Goal: Information Seeking & Learning: Learn about a topic

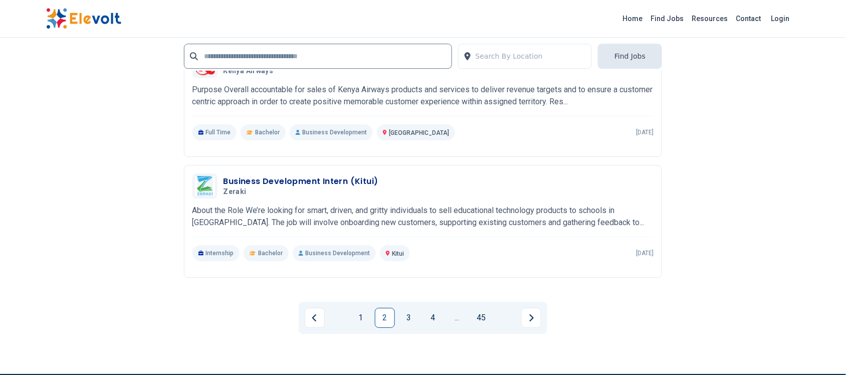
scroll to position [2004, 0]
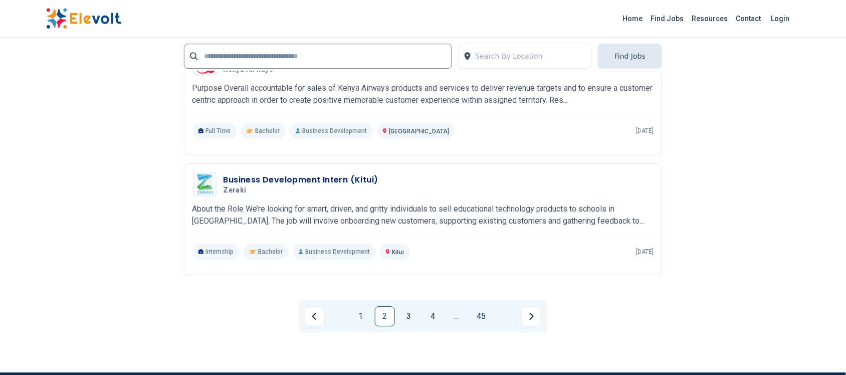
click at [402, 316] on link "3" at bounding box center [409, 316] width 20 height 20
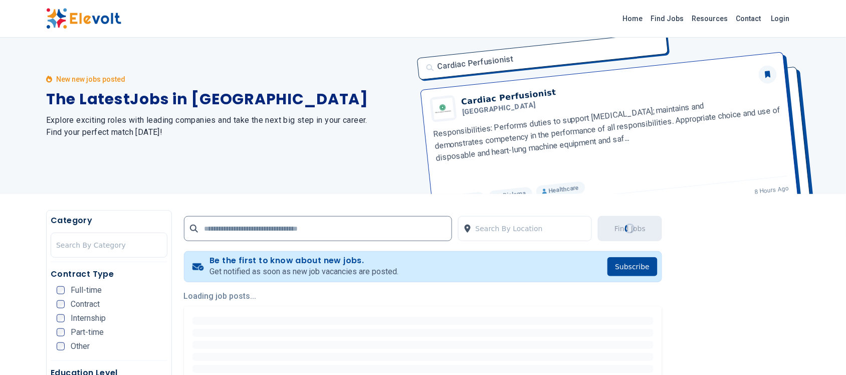
scroll to position [0, 0]
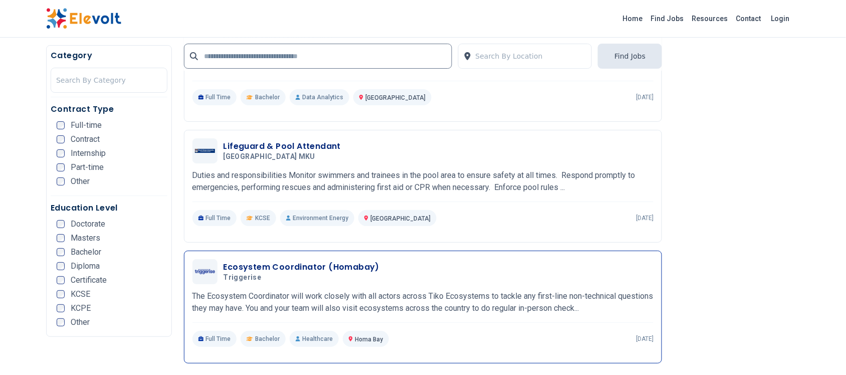
scroll to position [814, 0]
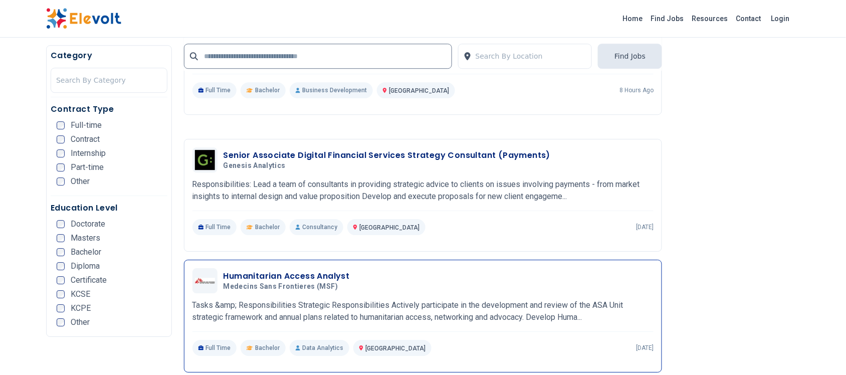
click at [309, 276] on h3 "Humanitarian Access Analyst" at bounding box center [286, 276] width 126 height 12
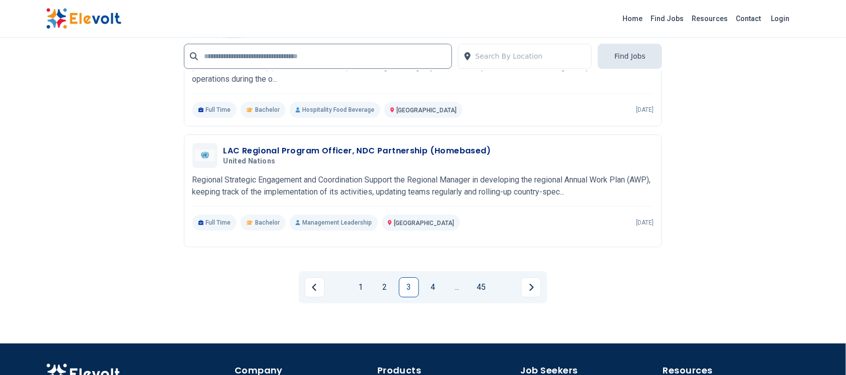
scroll to position [2004, 0]
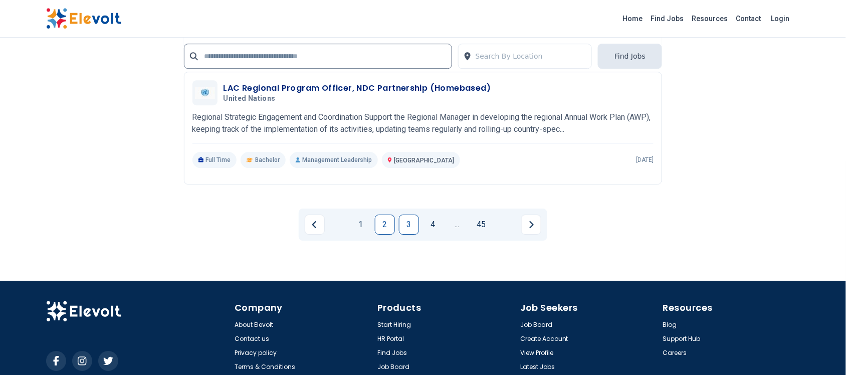
click at [384, 221] on link "2" at bounding box center [385, 224] width 20 height 20
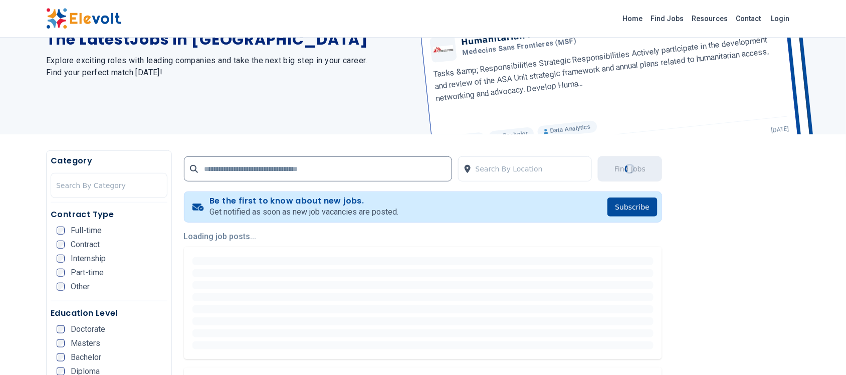
scroll to position [0, 0]
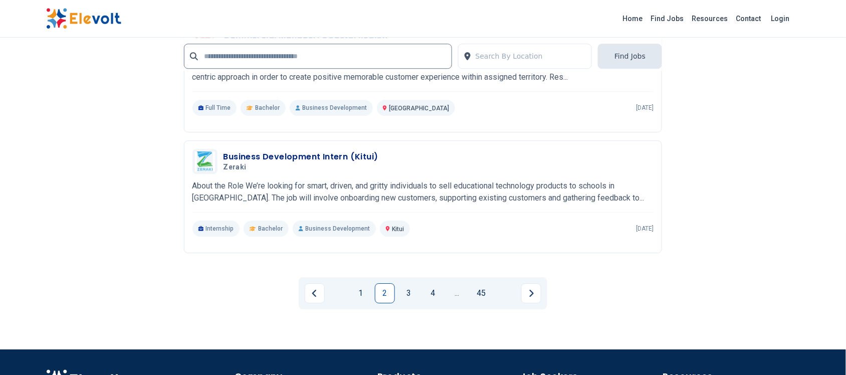
scroll to position [1942, 0]
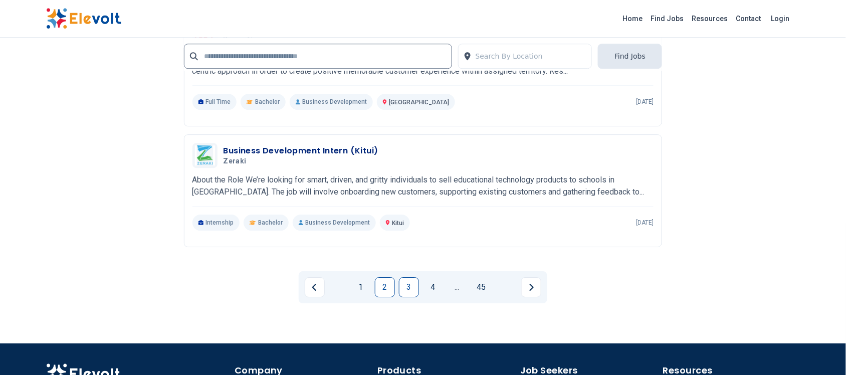
click at [407, 287] on link "3" at bounding box center [409, 287] width 20 height 20
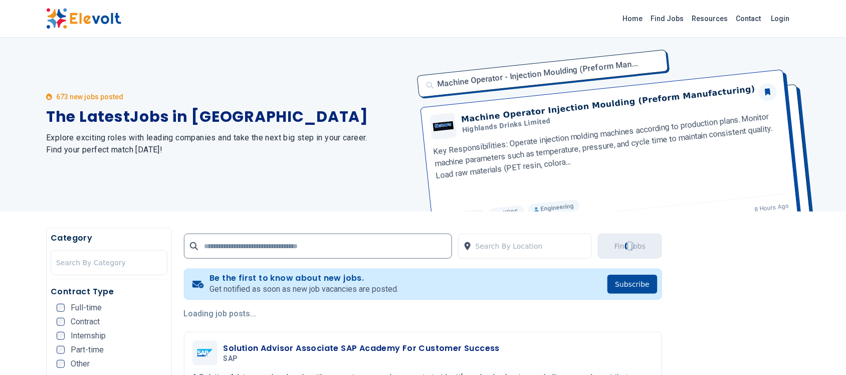
scroll to position [0, 0]
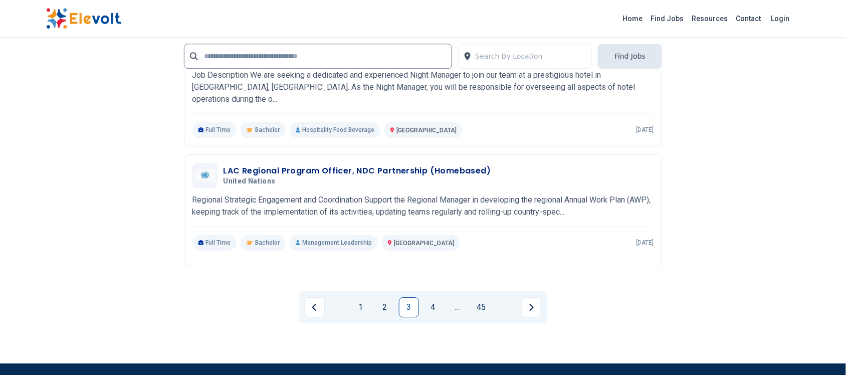
scroll to position [1942, 0]
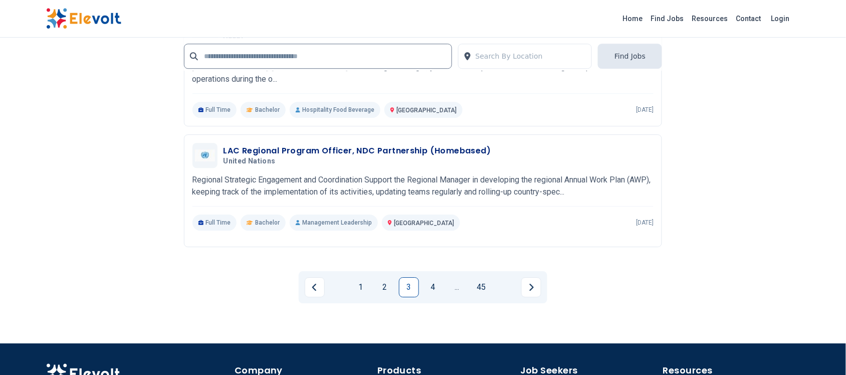
click at [426, 280] on link "4" at bounding box center [433, 287] width 20 height 20
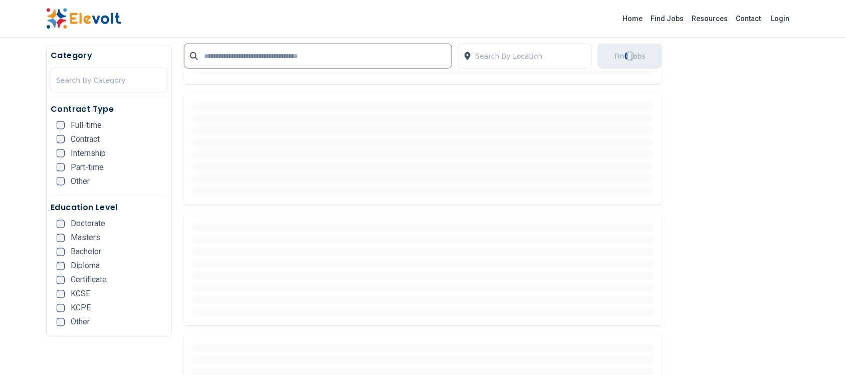
scroll to position [376, 0]
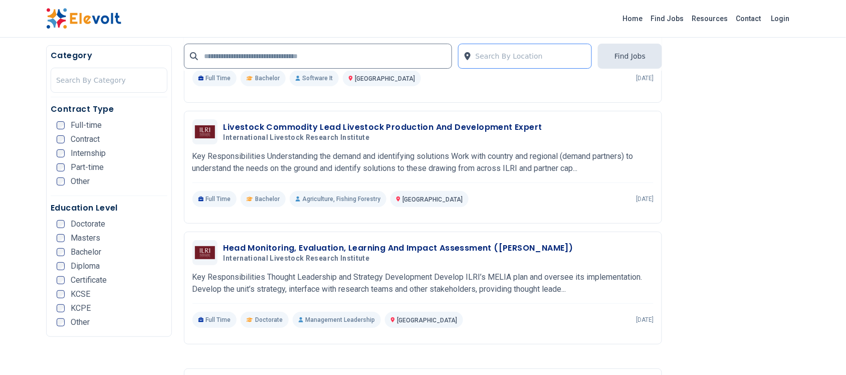
scroll to position [1253, 0]
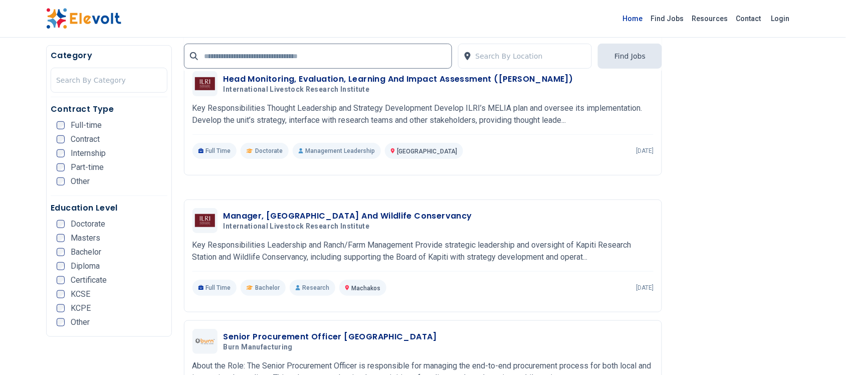
click at [634, 18] on link "Home" at bounding box center [633, 19] width 28 height 16
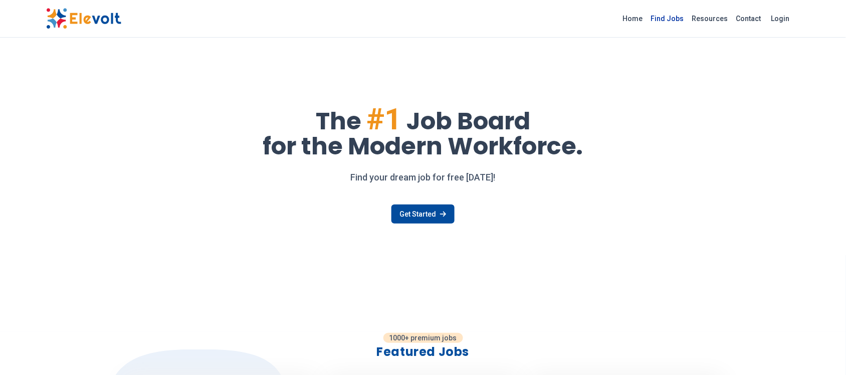
click at [670, 22] on link "Find Jobs" at bounding box center [667, 19] width 41 height 16
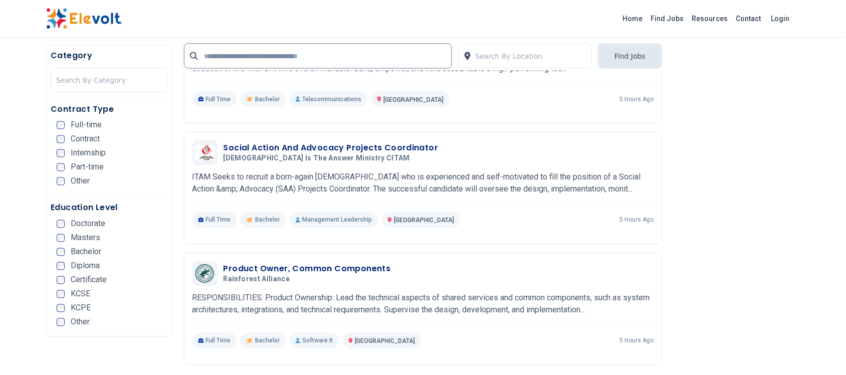
scroll to position [1691, 0]
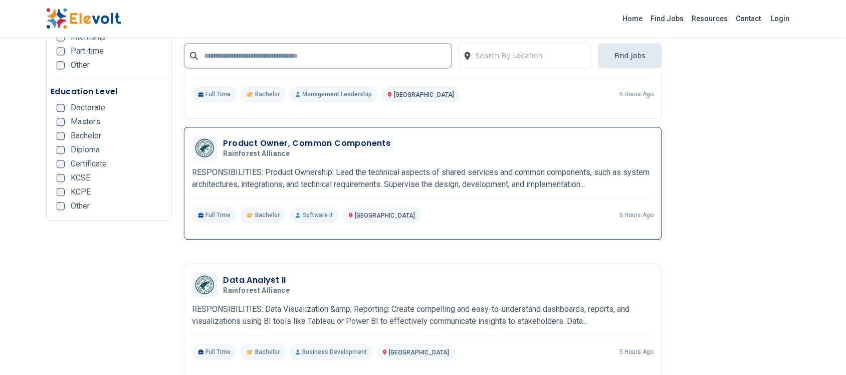
click at [303, 139] on h3 "Product Owner, Common Components" at bounding box center [306, 144] width 167 height 12
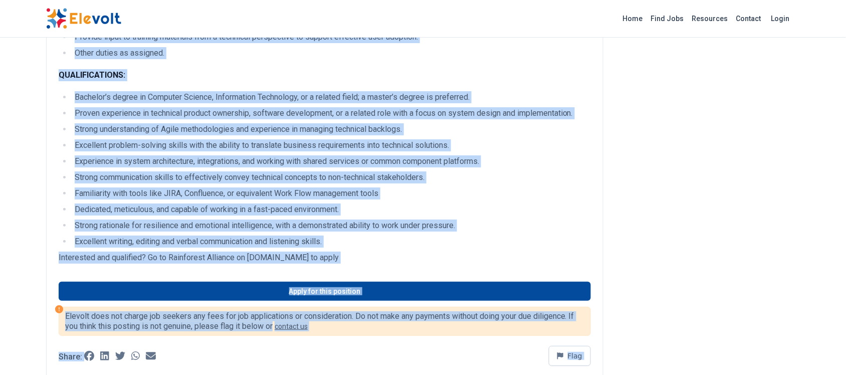
scroll to position [1224, 0]
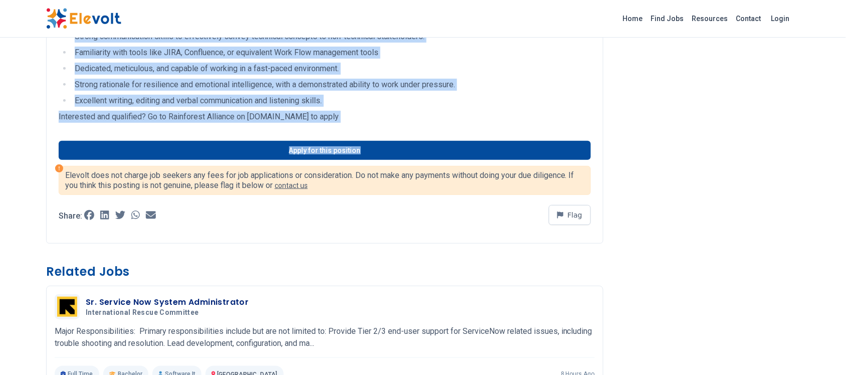
drag, startPoint x: 76, startPoint y: 154, endPoint x: 374, endPoint y: 124, distance: 299.7
copy div "Lead the technical aspects of shared services and common components, such as sy…"
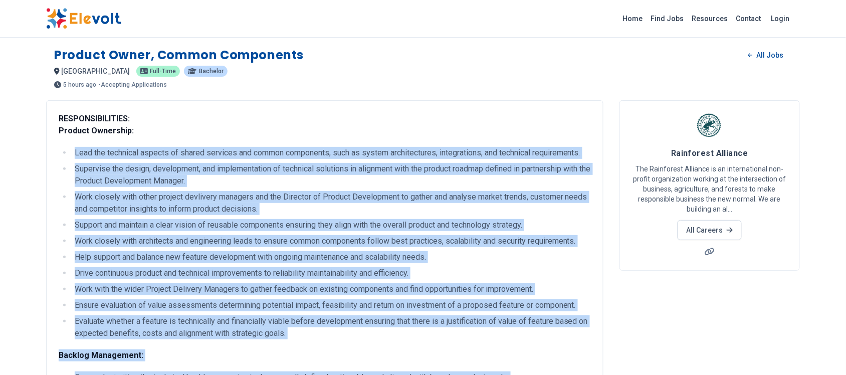
scroll to position [0, 0]
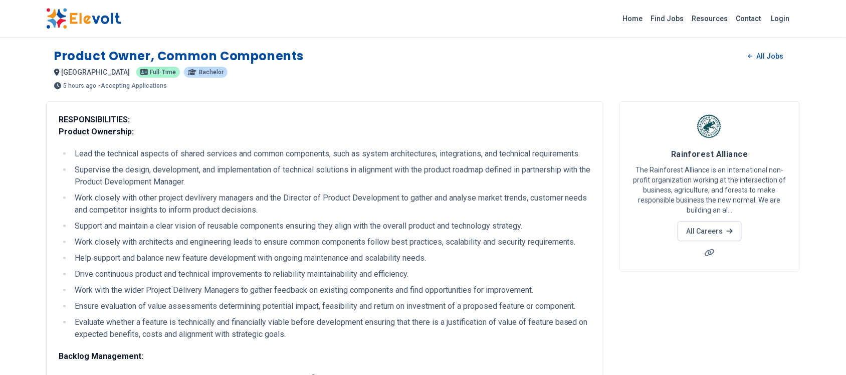
click at [406, 82] on div "5 hours ago [DATE] [DATE] - Accepting Applications" at bounding box center [423, 85] width 738 height 7
click at [144, 59] on h1 "Product Owner, Common Components" at bounding box center [179, 56] width 250 height 16
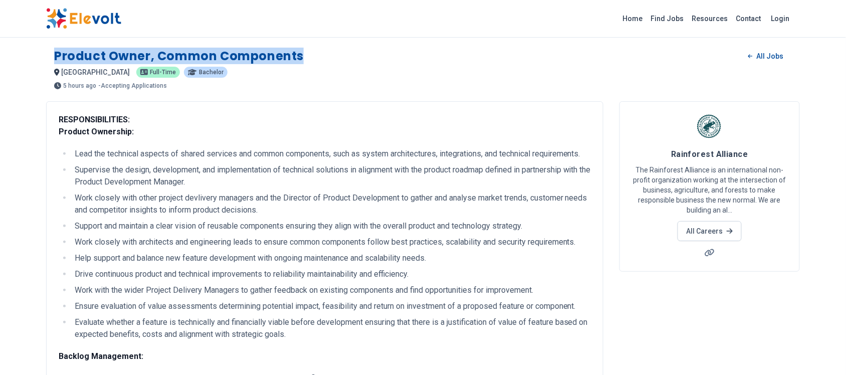
click at [144, 59] on h1 "Product Owner, Common Components" at bounding box center [179, 56] width 250 height 16
click at [144, 58] on h1 "Product Owner, Common Components" at bounding box center [179, 56] width 250 height 16
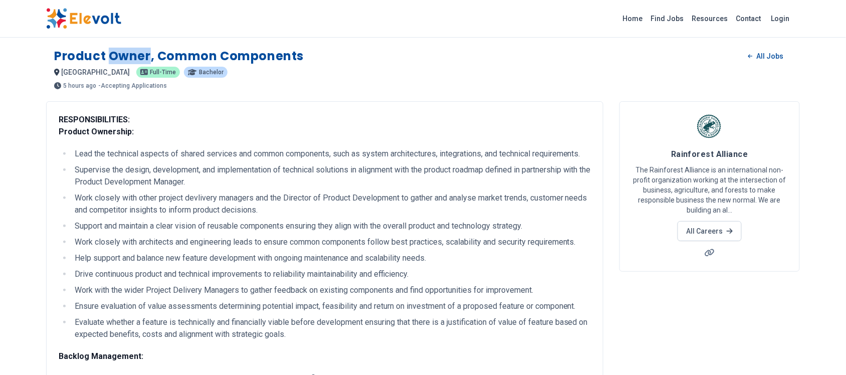
click at [144, 58] on h1 "Product Owner, Common Components" at bounding box center [179, 56] width 250 height 16
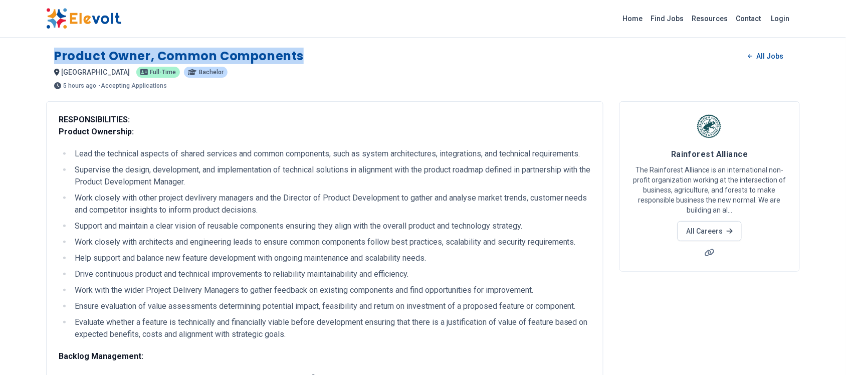
click at [144, 58] on h1 "Product Owner, Common Components" at bounding box center [179, 56] width 250 height 16
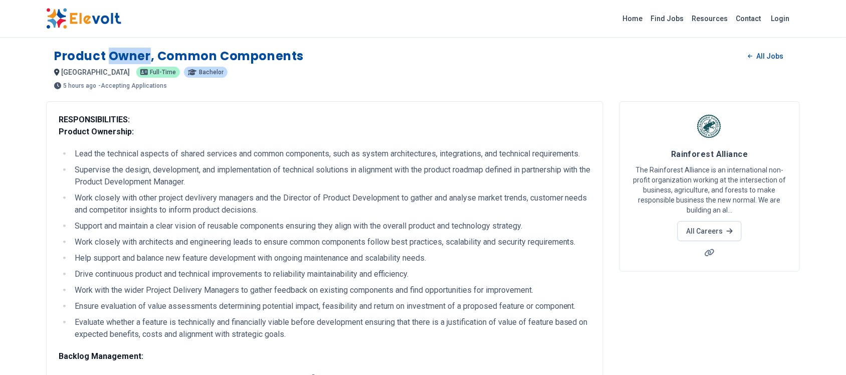
click at [144, 58] on h1 "Product Owner, Common Components" at bounding box center [179, 56] width 250 height 16
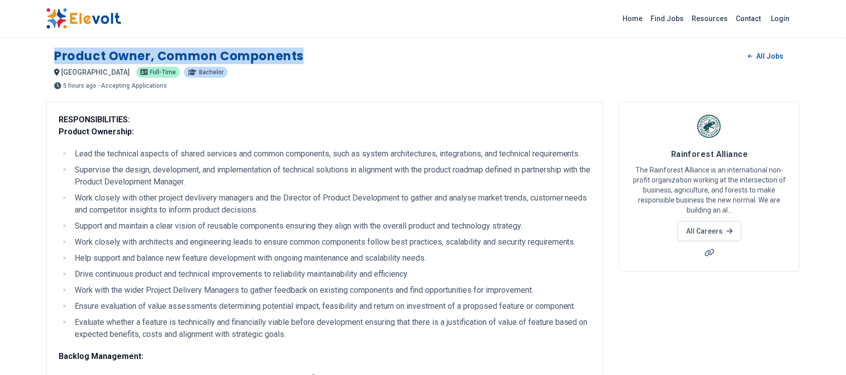
click at [144, 58] on h1 "Product Owner, Common Components" at bounding box center [179, 56] width 250 height 16
click at [148, 56] on h1 "Product Owner, Common Components" at bounding box center [179, 56] width 250 height 16
click at [150, 54] on h1 "Product Owner, Common Components" at bounding box center [179, 56] width 250 height 16
click at [158, 57] on h1 "Product Owner, Common Components" at bounding box center [179, 56] width 250 height 16
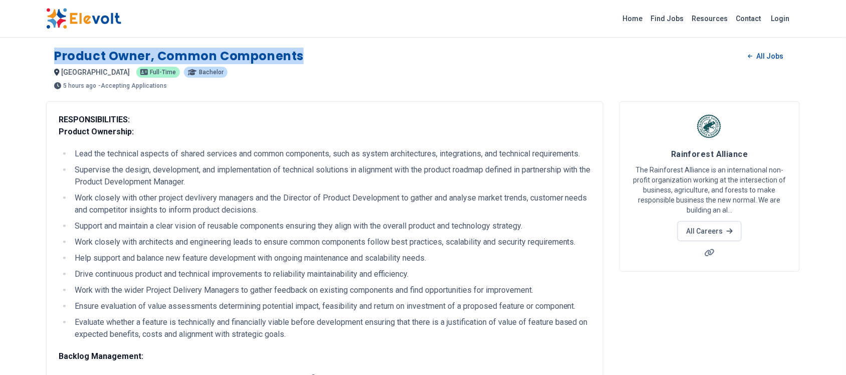
click at [182, 51] on h1 "Product Owner, Common Components" at bounding box center [179, 56] width 250 height 16
drag, startPoint x: 153, startPoint y: 52, endPoint x: 43, endPoint y: 54, distance: 110.8
copy h1 "Product Owner,"
